Goal: Task Accomplishment & Management: Manage account settings

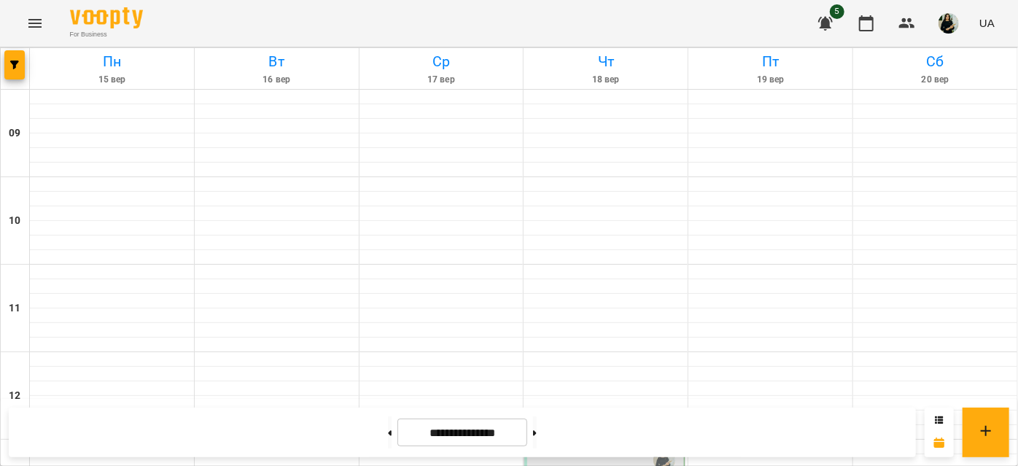
scroll to position [683, 0]
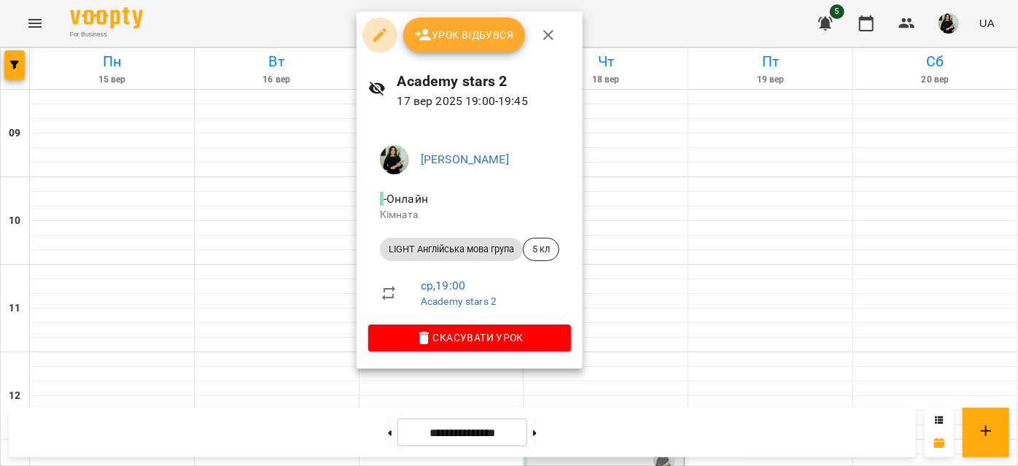
click at [374, 38] on icon "button" at bounding box center [379, 34] width 13 height 13
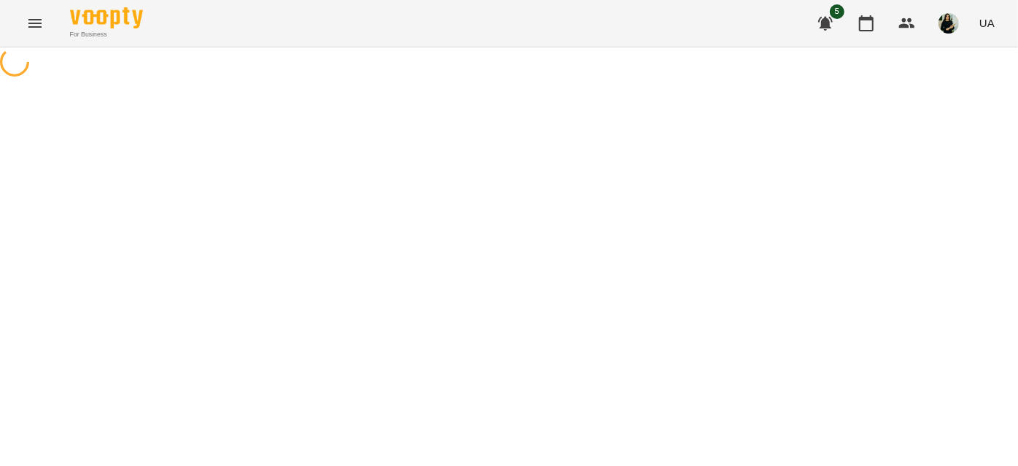
select select "**********"
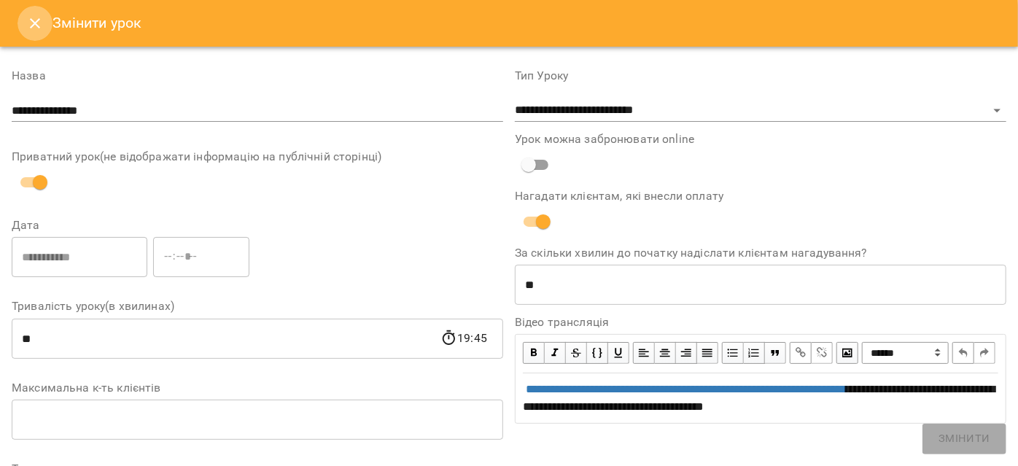
click at [33, 20] on icon "Close" at bounding box center [35, 24] width 18 height 18
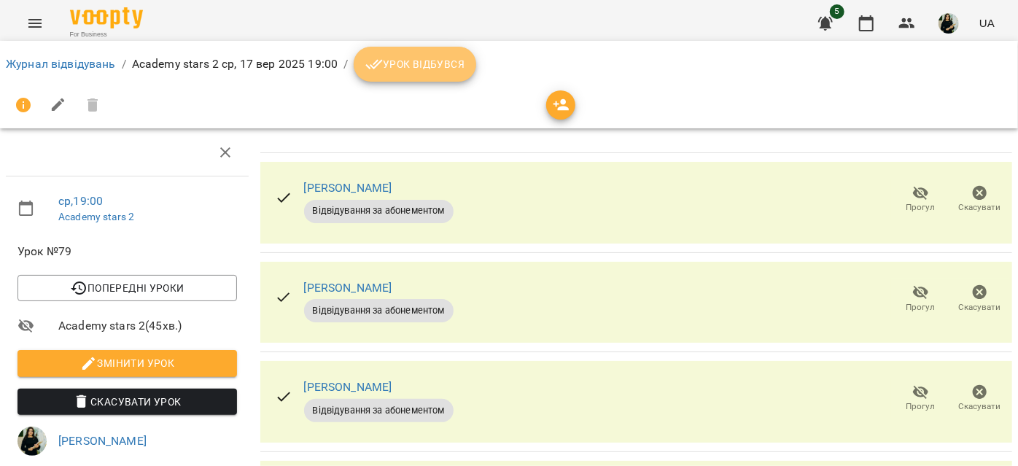
click at [405, 68] on span "Урок відбувся" at bounding box center [414, 64] width 99 height 18
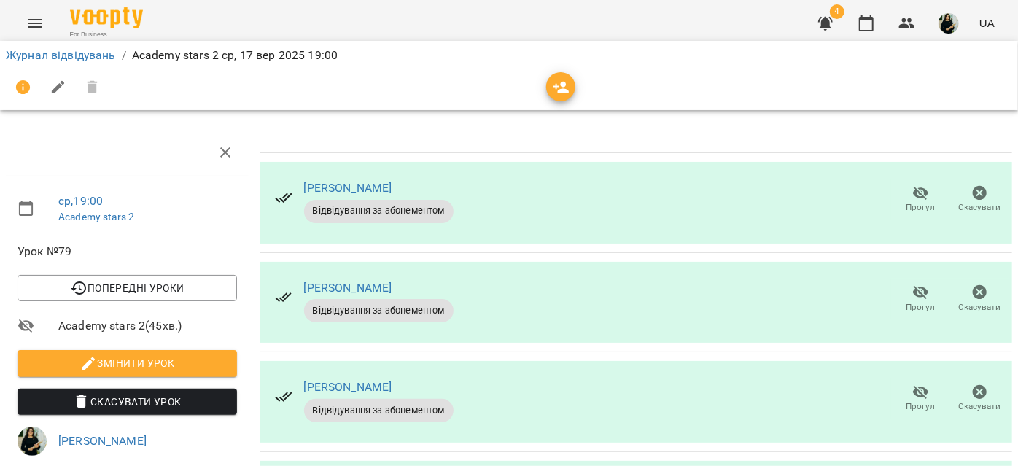
scroll to position [68, 0]
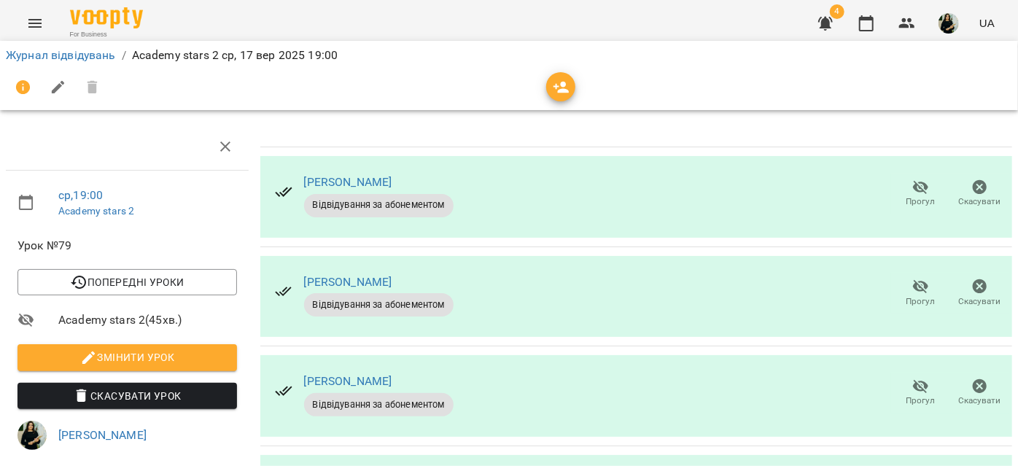
click at [912, 278] on icon "button" at bounding box center [921, 287] width 18 height 18
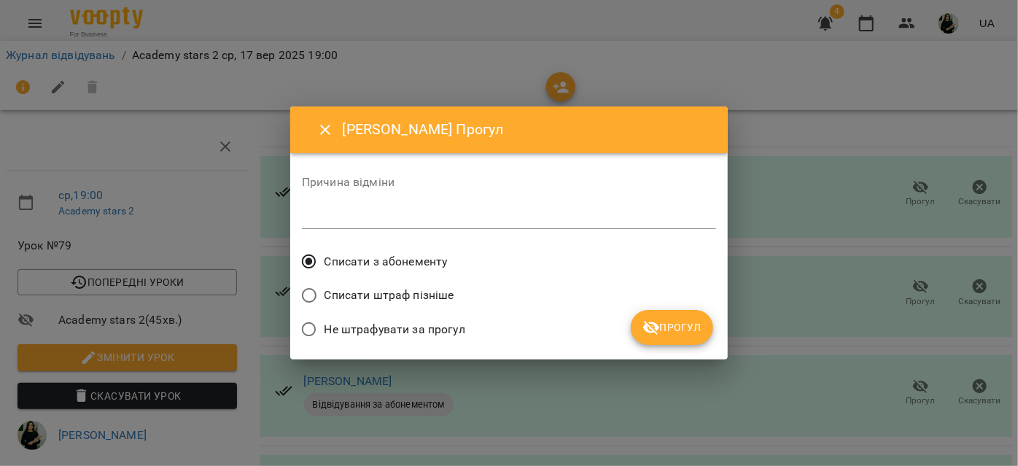
click at [432, 323] on span "Не штрафувати за прогул" at bounding box center [395, 330] width 141 height 18
click at [675, 333] on span "Прогул" at bounding box center [672, 328] width 59 height 18
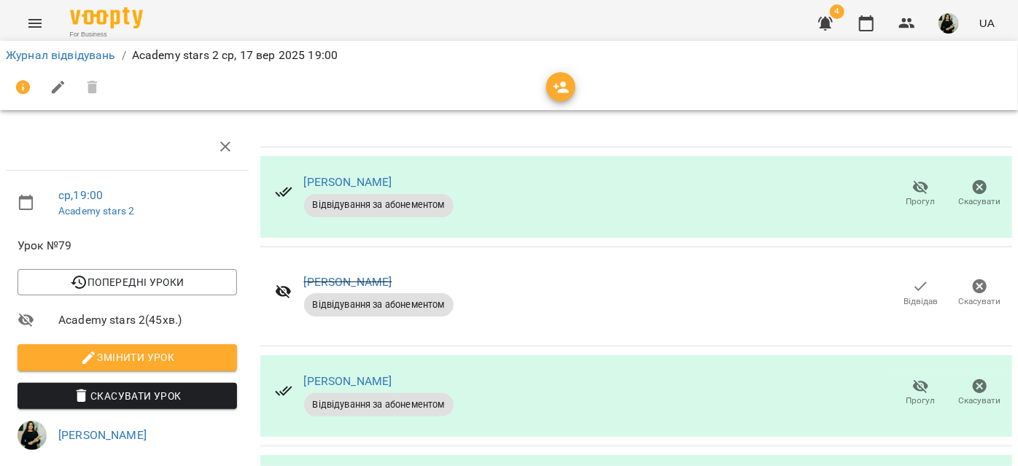
scroll to position [232, 0]
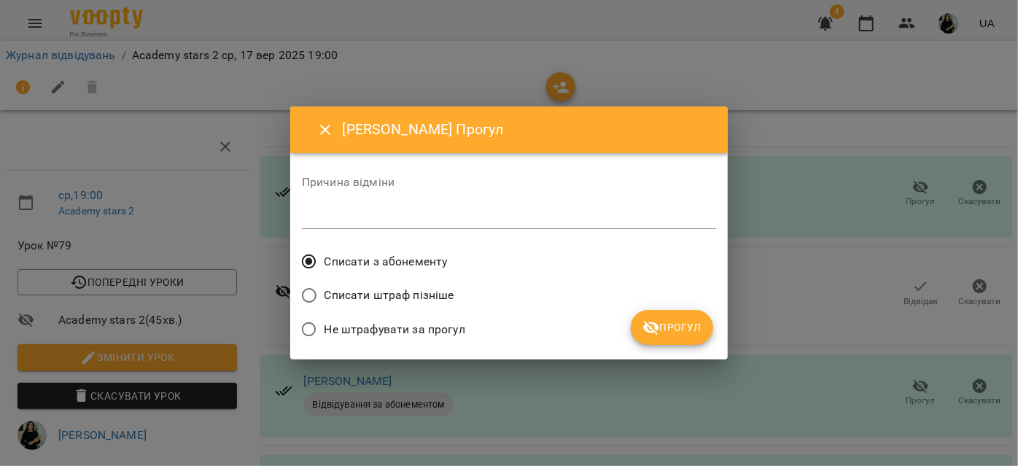
click at [411, 318] on label "Не штрафувати за прогул" at bounding box center [379, 329] width 171 height 31
click at [662, 329] on span "Прогул" at bounding box center [672, 328] width 59 height 18
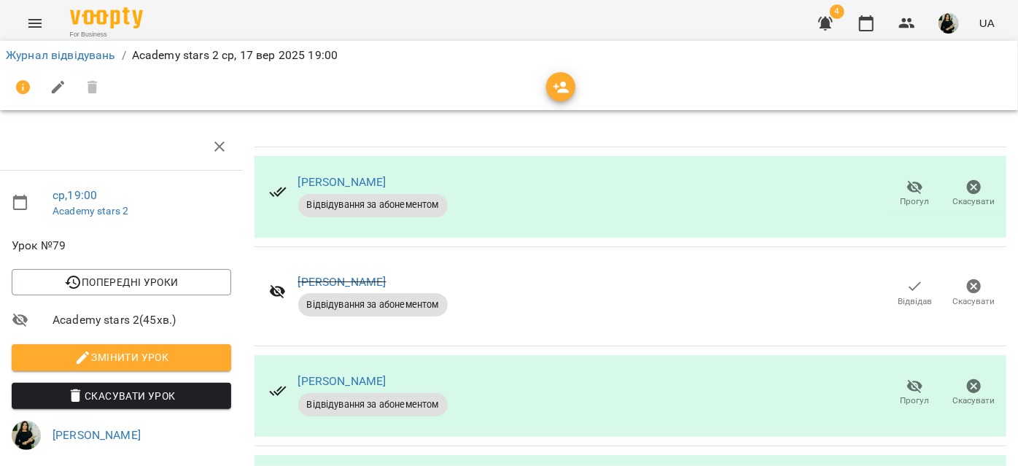
scroll to position [192, 6]
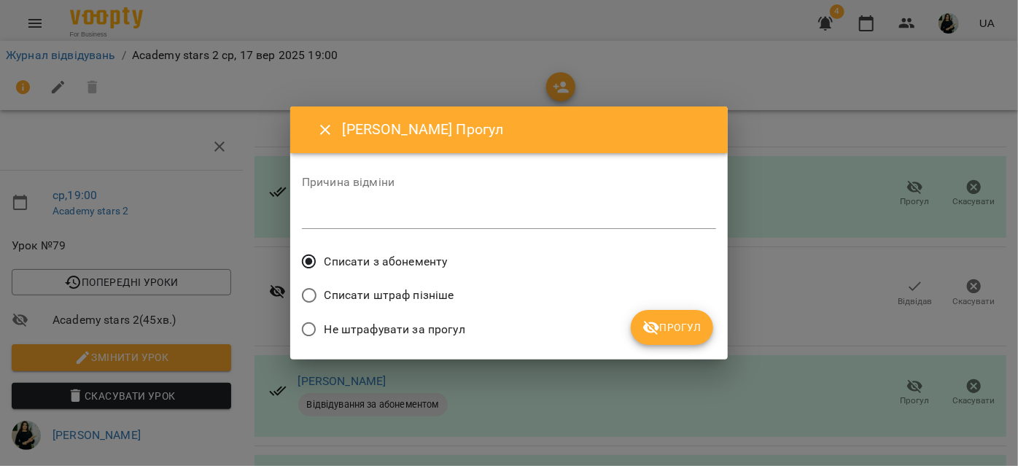
click at [416, 330] on span "Не штрафувати за прогул" at bounding box center [395, 330] width 141 height 18
click at [668, 332] on span "Прогул" at bounding box center [672, 328] width 59 height 18
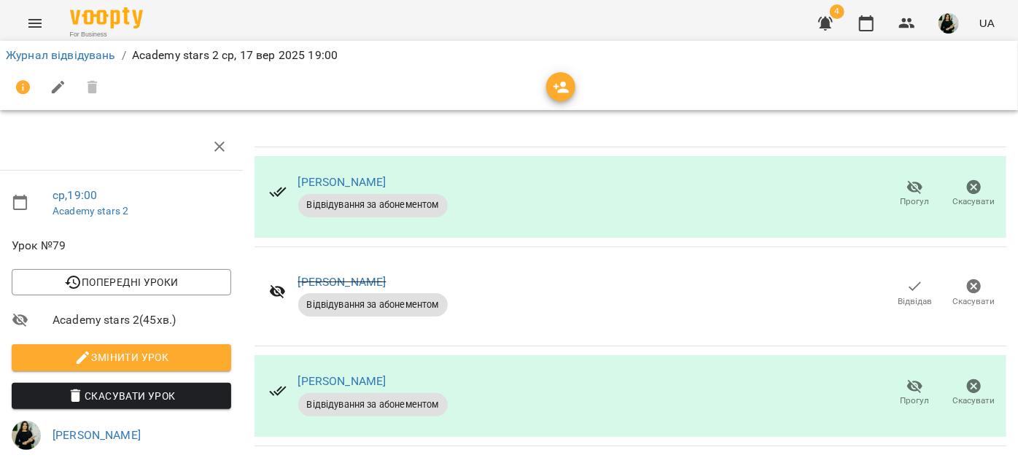
scroll to position [0, 6]
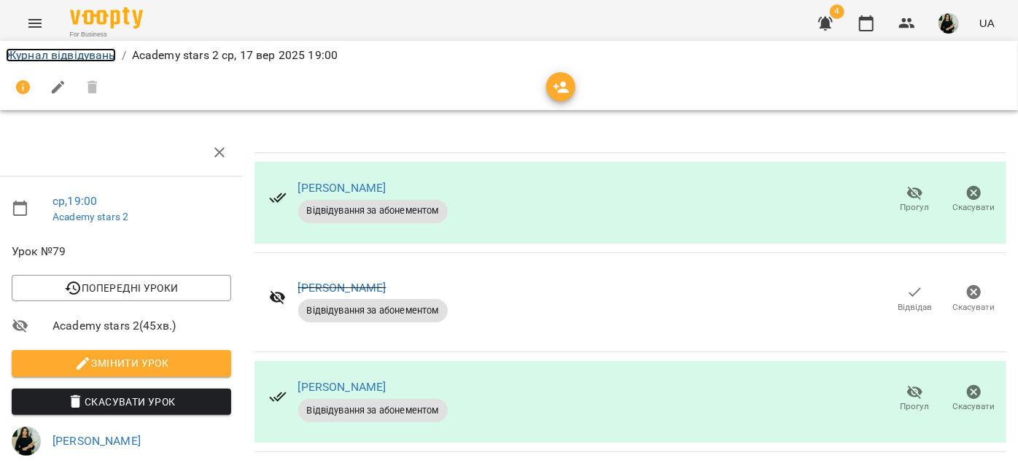
click at [56, 58] on link "Журнал відвідувань" at bounding box center [61, 55] width 110 height 14
